Goal: Contribute content: Add original content to the website for others to see

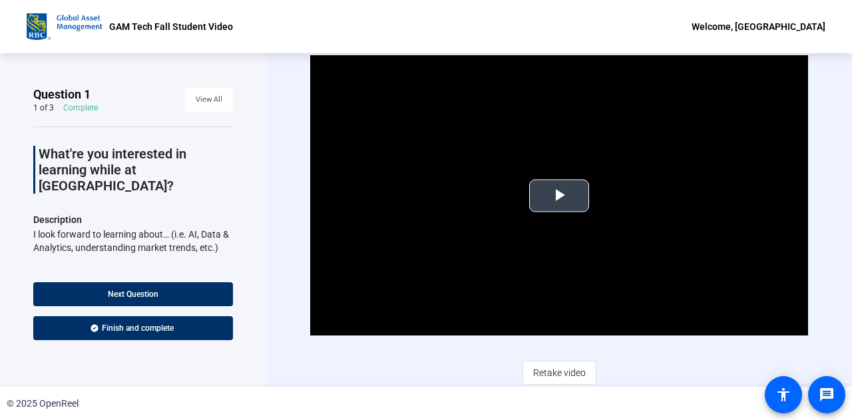
click at [559, 196] on span "Video Player" at bounding box center [559, 196] width 0 height 0
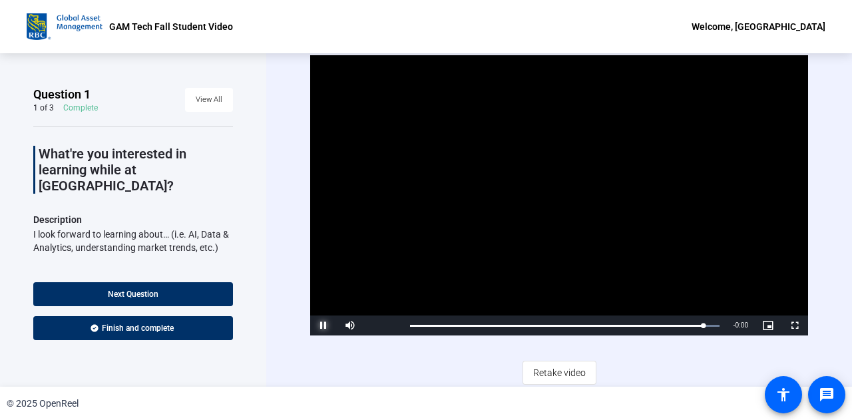
click at [326, 326] on span "Video Player" at bounding box center [323, 326] width 27 height 0
click at [542, 364] on span "Retake video" at bounding box center [559, 372] width 53 height 25
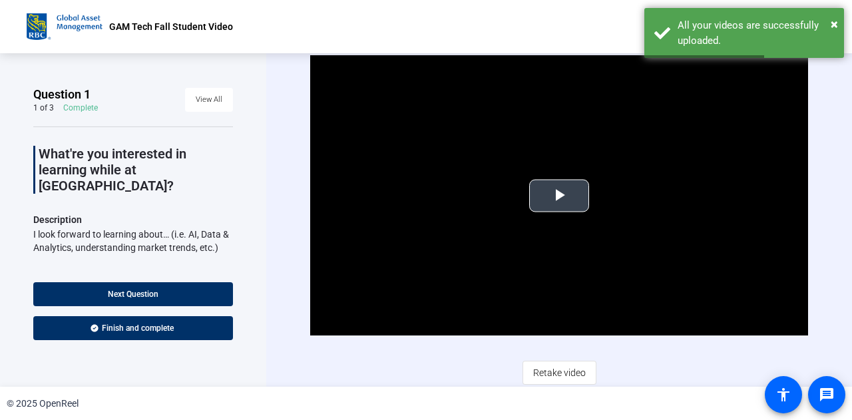
click at [559, 196] on span "Video Player" at bounding box center [559, 196] width 0 height 0
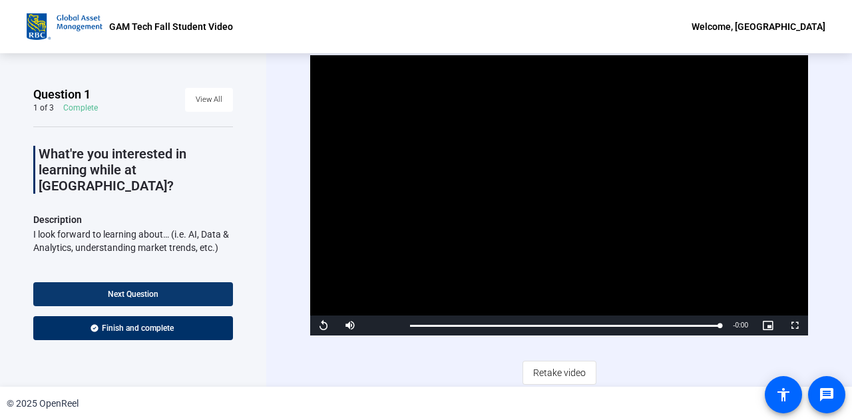
click at [182, 283] on span at bounding box center [133, 294] width 200 height 32
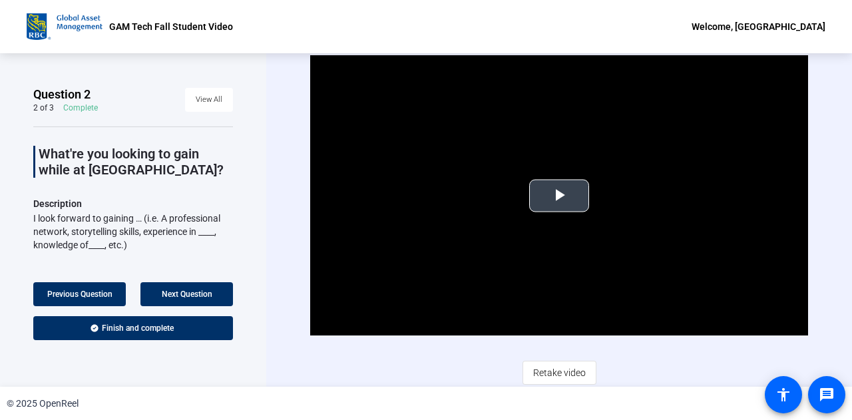
click at [559, 196] on span "Video Player" at bounding box center [559, 196] width 0 height 0
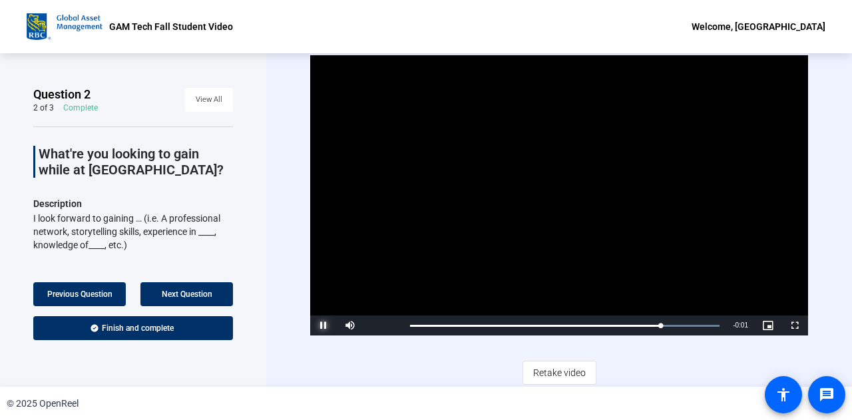
click at [320, 326] on span "Video Player" at bounding box center [323, 326] width 27 height 0
click at [545, 366] on span "Retake video" at bounding box center [559, 372] width 53 height 25
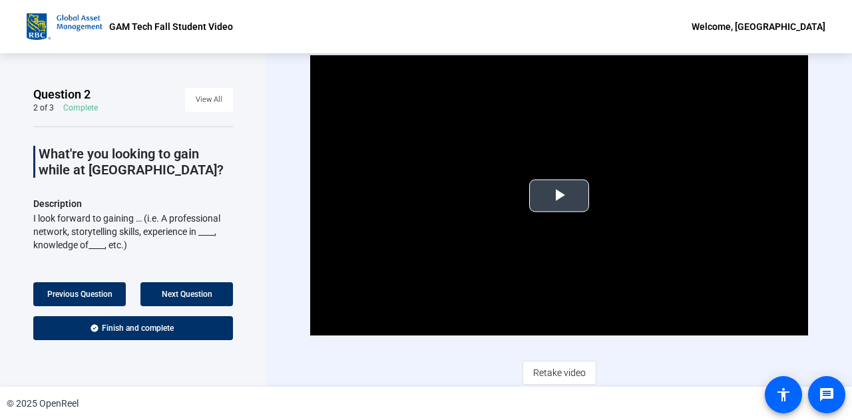
click at [559, 196] on span "Video Player" at bounding box center [559, 196] width 0 height 0
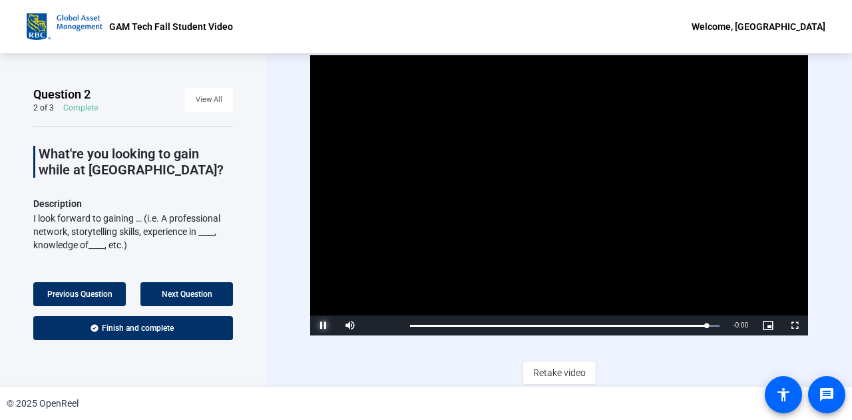
click at [317, 326] on span "Video Player" at bounding box center [323, 326] width 27 height 0
click at [559, 367] on span "Retake video" at bounding box center [559, 372] width 53 height 25
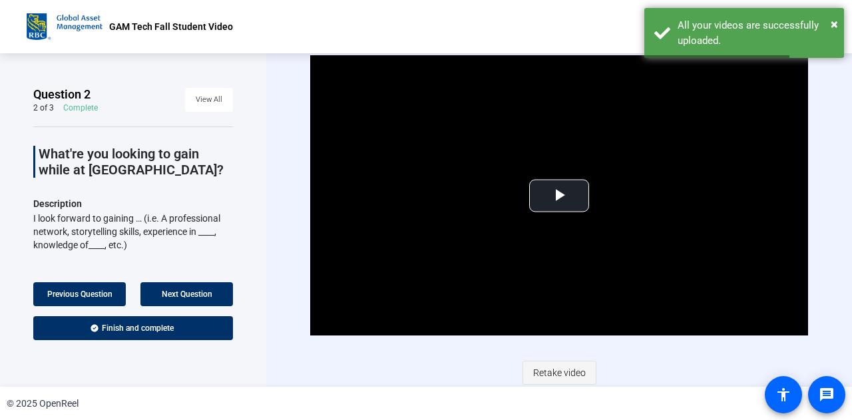
click at [549, 374] on span "Retake video" at bounding box center [559, 372] width 53 height 25
click at [559, 196] on span "Video Player" at bounding box center [559, 196] width 0 height 0
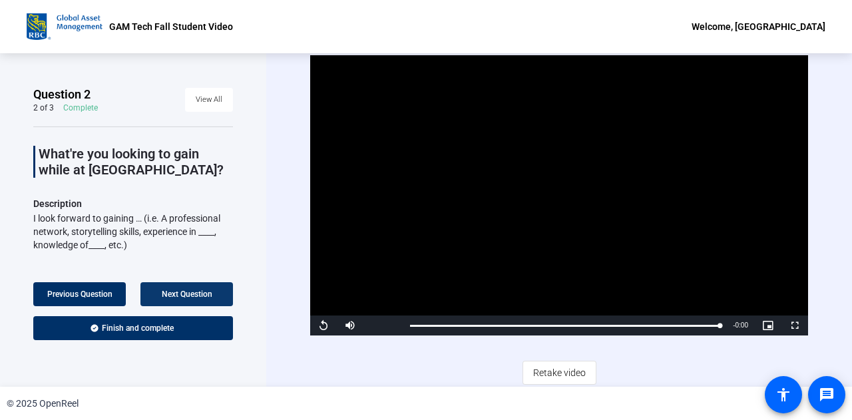
click at [191, 287] on span at bounding box center [187, 294] width 93 height 32
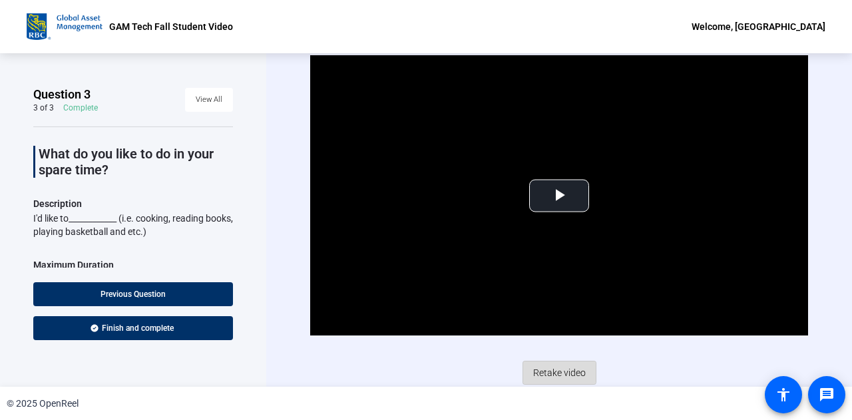
click at [553, 370] on span "Retake video" at bounding box center [559, 372] width 53 height 25
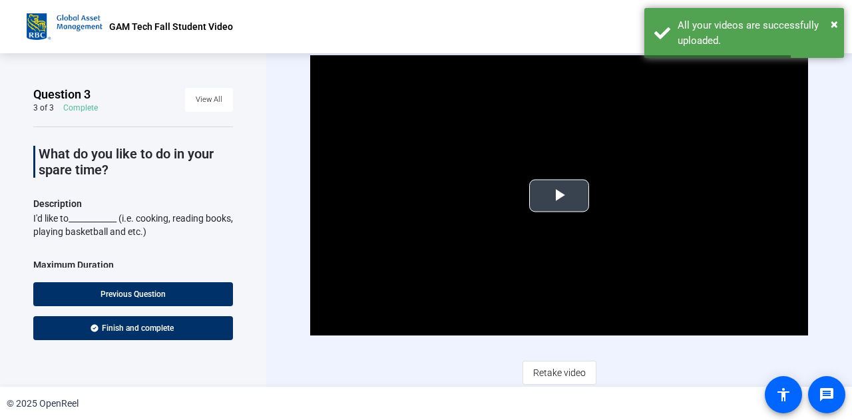
click at [559, 196] on span "Video Player" at bounding box center [559, 196] width 0 height 0
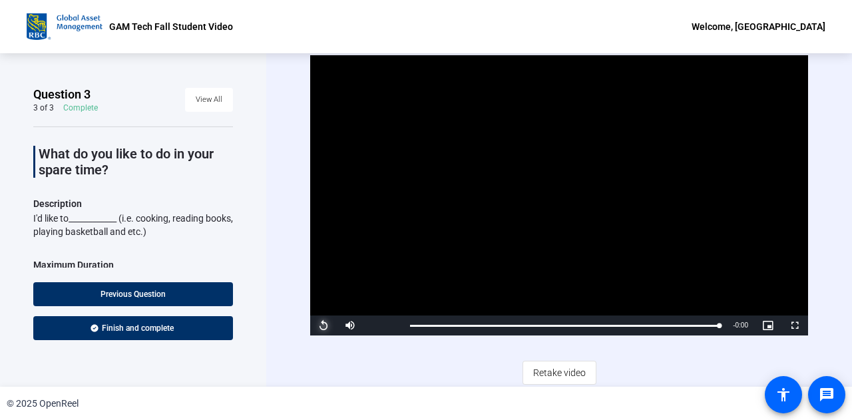
click at [326, 326] on span "Video Player" at bounding box center [323, 326] width 27 height 0
click at [554, 373] on span "Retake video" at bounding box center [559, 372] width 53 height 25
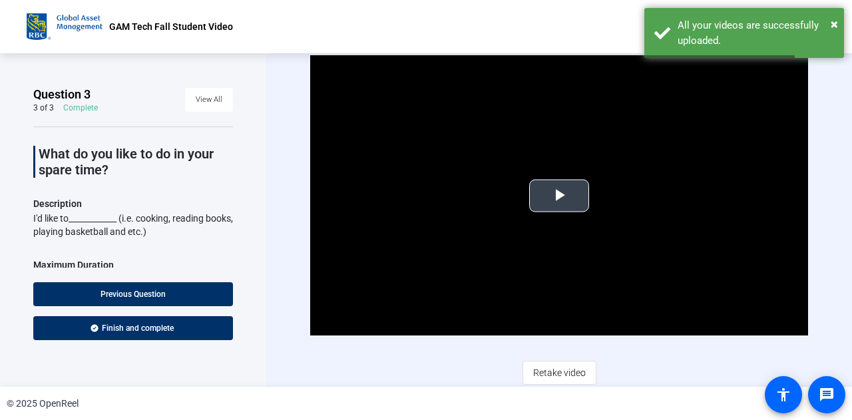
click at [561, 179] on button "Play Video" at bounding box center [559, 195] width 60 height 33
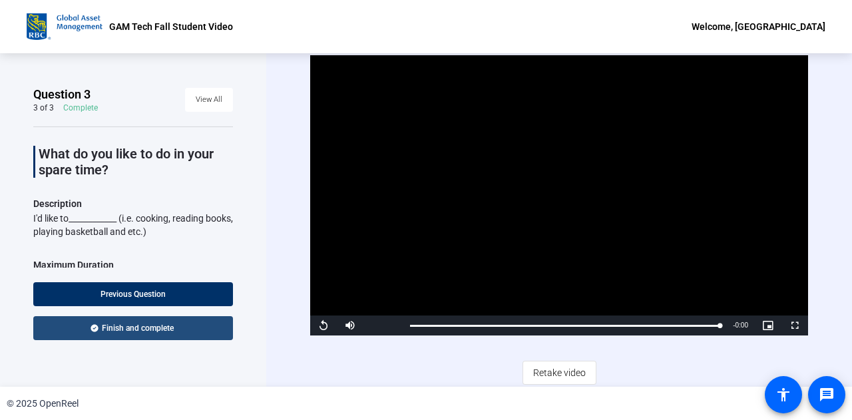
click at [109, 324] on span "Finish and complete" at bounding box center [138, 328] width 72 height 11
